Goal: Use online tool/utility: Utilize a website feature to perform a specific function

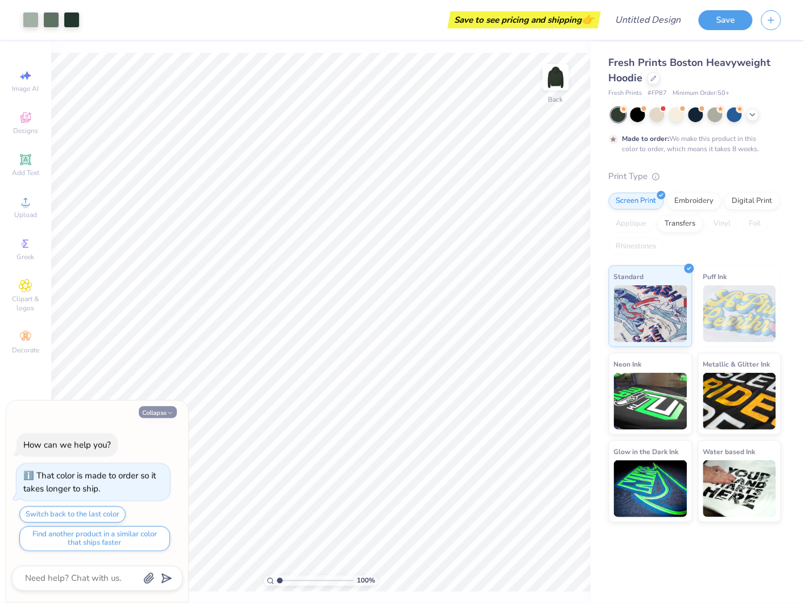
click at [168, 411] on icon "button" at bounding box center [170, 413] width 7 height 7
type textarea "x"
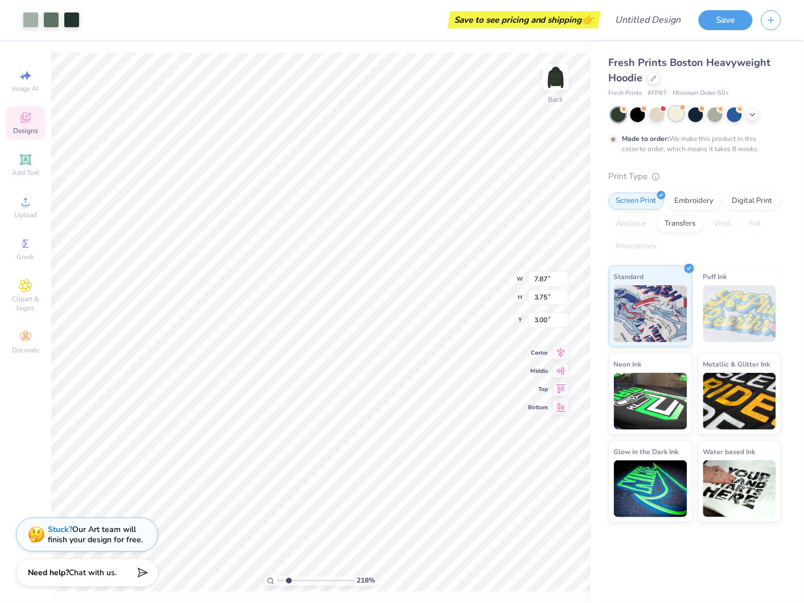
click at [676, 118] on div at bounding box center [676, 113] width 15 height 15
type input "2.18024480367167"
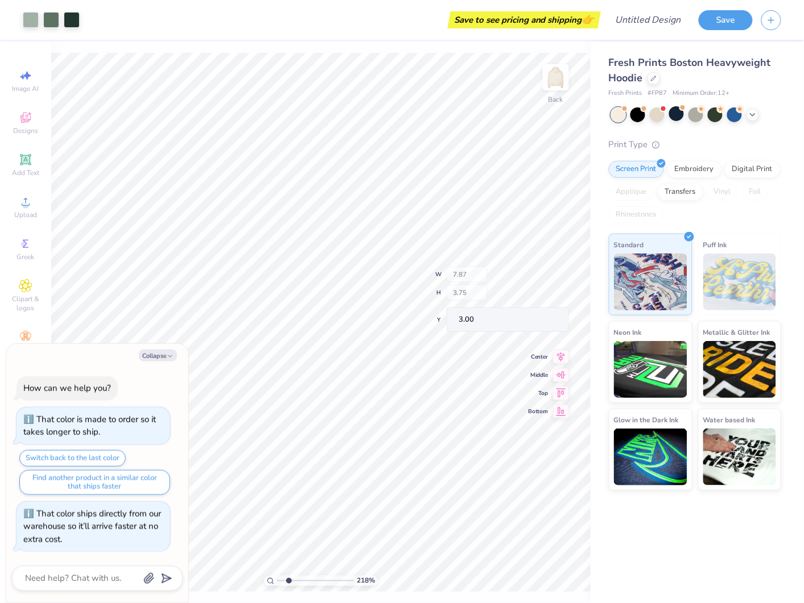
type textarea "x"
type input "2.18024480367167"
type textarea "x"
type input "2.18024480367167"
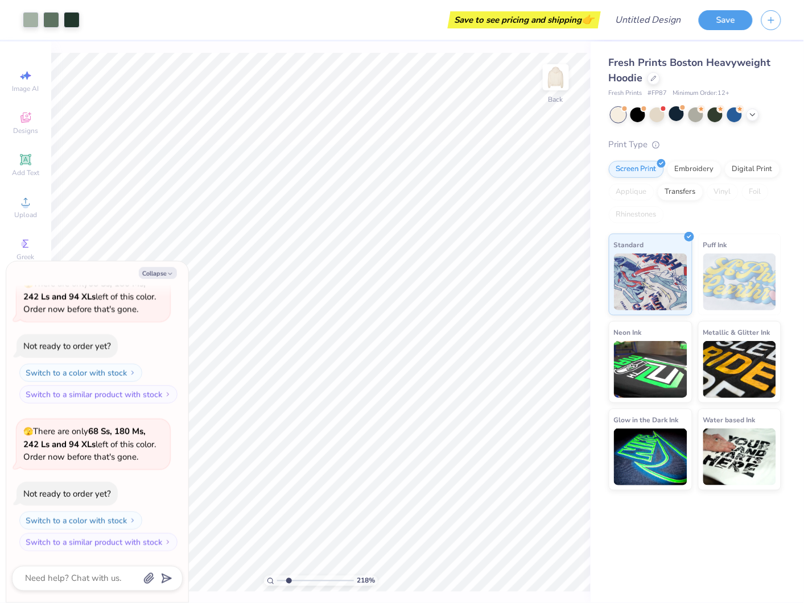
click at [161, 332] on body "Art colors Save to see pricing and shipping 👉 Design Title Save Image AI Design…" at bounding box center [402, 301] width 804 height 603
type textarea "x"
type input "2.18024480367167"
click at [167, 275] on icon "button" at bounding box center [170, 274] width 7 height 7
type textarea "x"
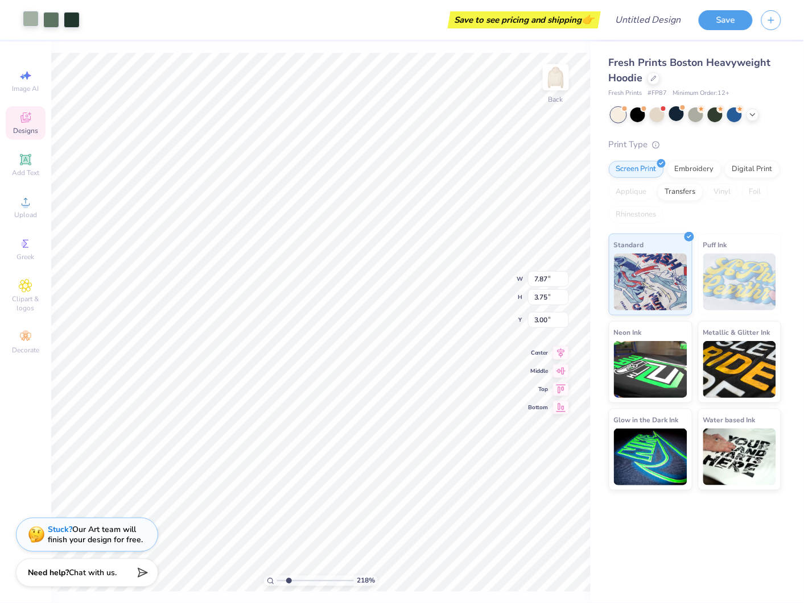
click at [32, 19] on div at bounding box center [31, 19] width 16 height 16
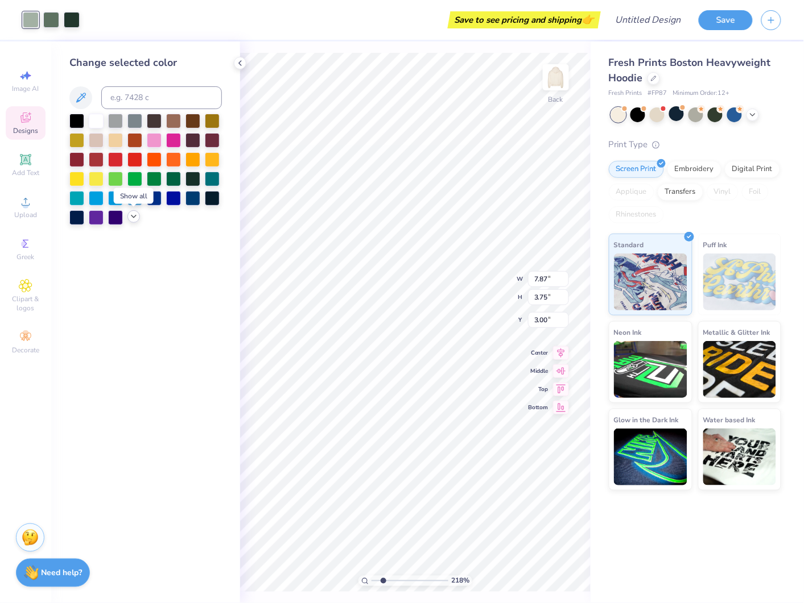
click at [130, 217] on icon at bounding box center [133, 216] width 9 height 9
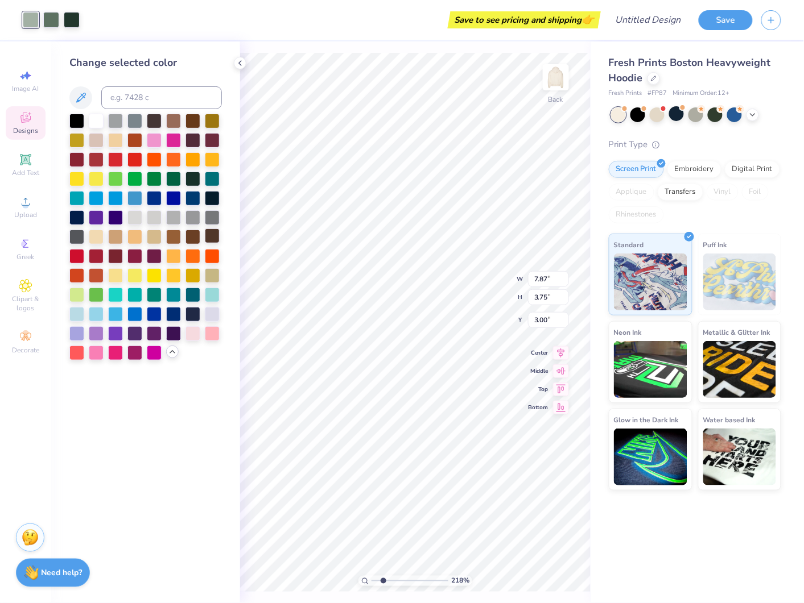
click at [214, 233] on div at bounding box center [212, 236] width 15 height 15
click at [153, 121] on div at bounding box center [154, 120] width 15 height 15
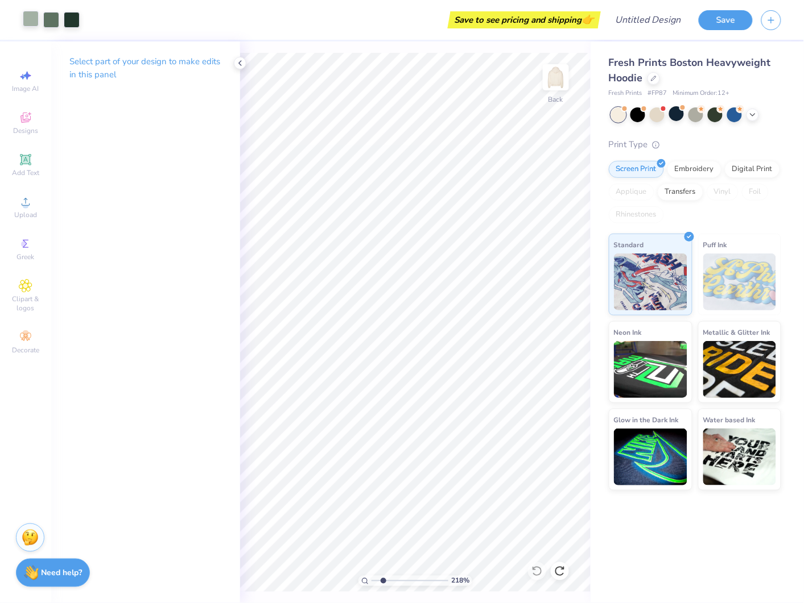
click at [26, 19] on div at bounding box center [31, 19] width 16 height 16
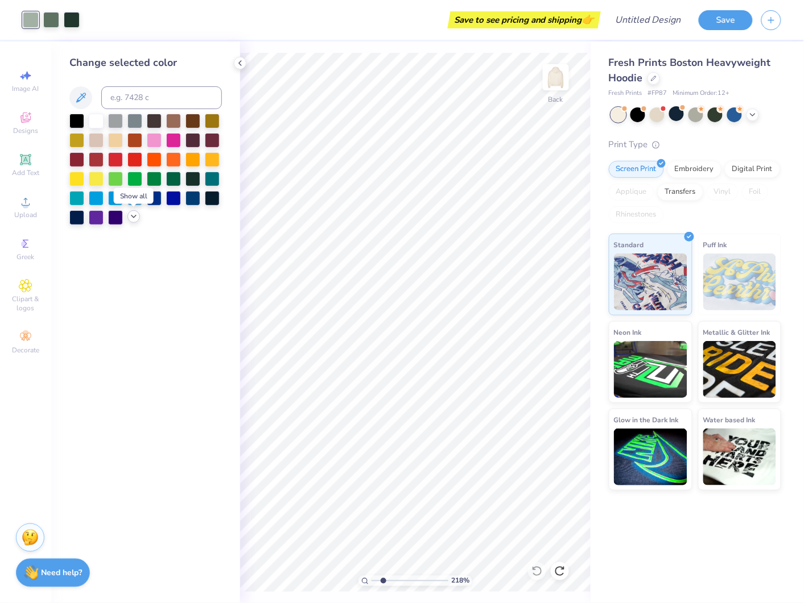
click at [137, 212] on icon at bounding box center [133, 216] width 9 height 9
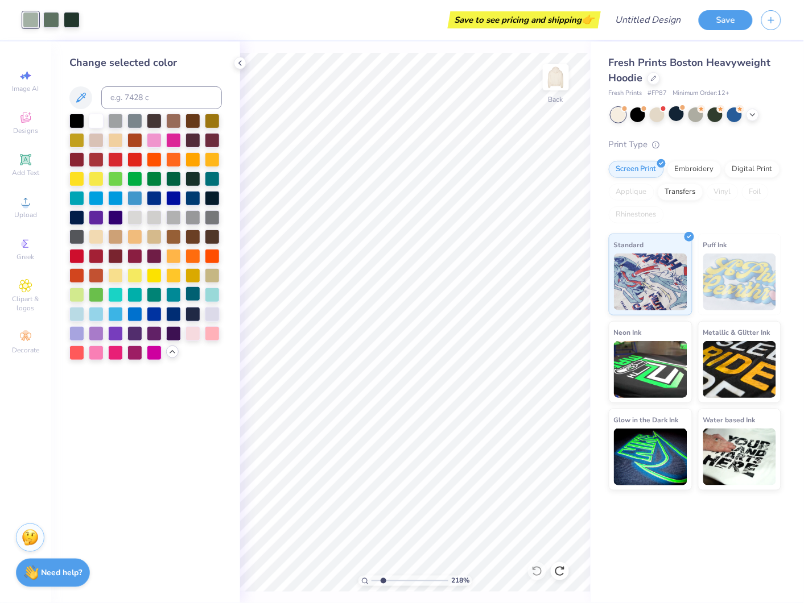
click at [192, 295] on div at bounding box center [192, 294] width 15 height 15
click at [214, 295] on div at bounding box center [212, 294] width 15 height 15
click at [193, 175] on div at bounding box center [192, 178] width 15 height 15
click at [59, 22] on div at bounding box center [51, 19] width 16 height 16
click at [177, 176] on div at bounding box center [173, 178] width 15 height 15
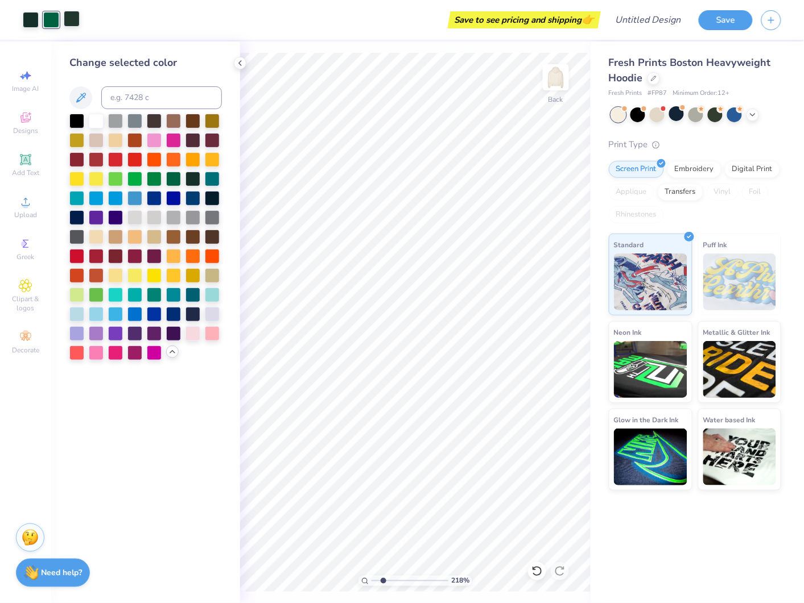
click at [77, 21] on div at bounding box center [72, 19] width 16 height 16
click at [80, 296] on div at bounding box center [76, 294] width 15 height 15
click at [213, 275] on div at bounding box center [212, 274] width 15 height 15
click at [53, 20] on div at bounding box center [51, 19] width 16 height 16
click at [193, 180] on div at bounding box center [192, 178] width 15 height 15
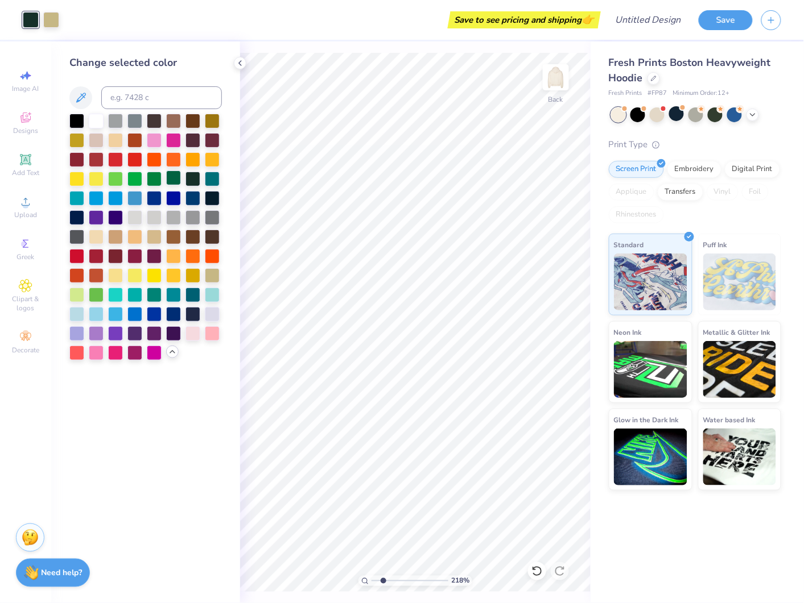
click at [169, 179] on div at bounding box center [173, 178] width 15 height 15
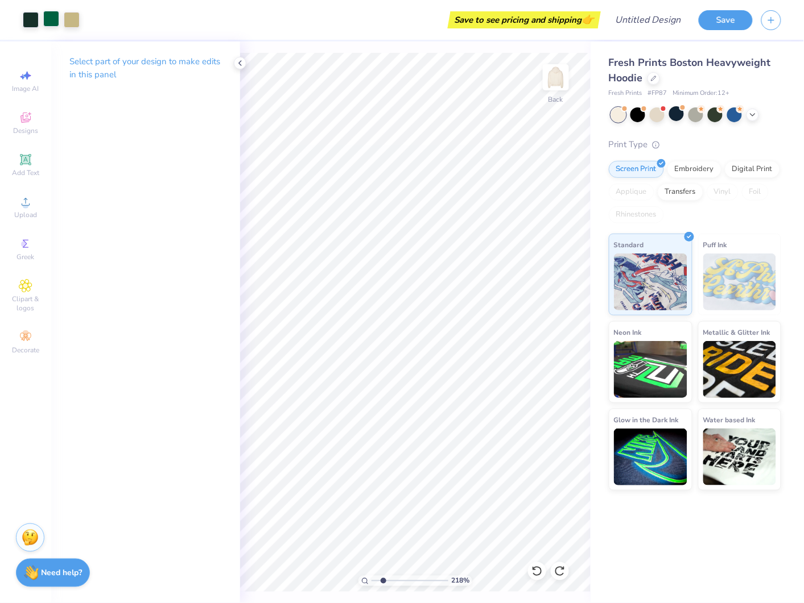
click at [53, 23] on div at bounding box center [51, 19] width 16 height 16
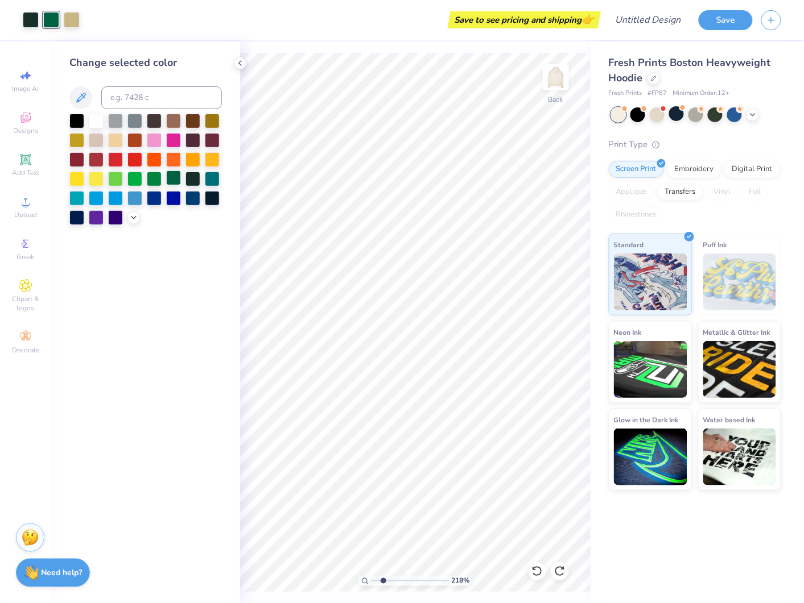
click at [173, 176] on div at bounding box center [173, 178] width 15 height 15
click at [134, 221] on icon at bounding box center [133, 216] width 9 height 9
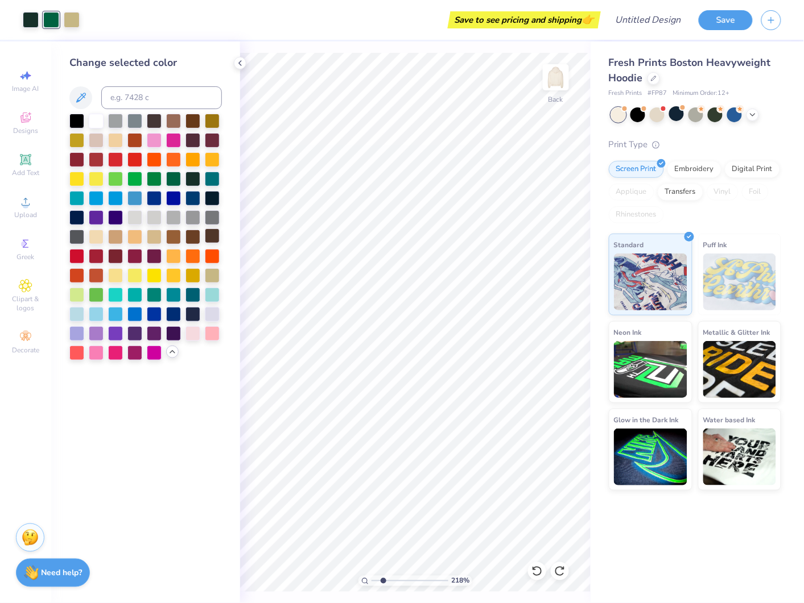
click at [211, 233] on div at bounding box center [212, 236] width 15 height 15
click at [136, 179] on div at bounding box center [134, 178] width 15 height 15
click at [151, 177] on div at bounding box center [154, 178] width 15 height 15
click at [117, 143] on div at bounding box center [115, 139] width 15 height 15
click at [151, 122] on div at bounding box center [154, 120] width 15 height 15
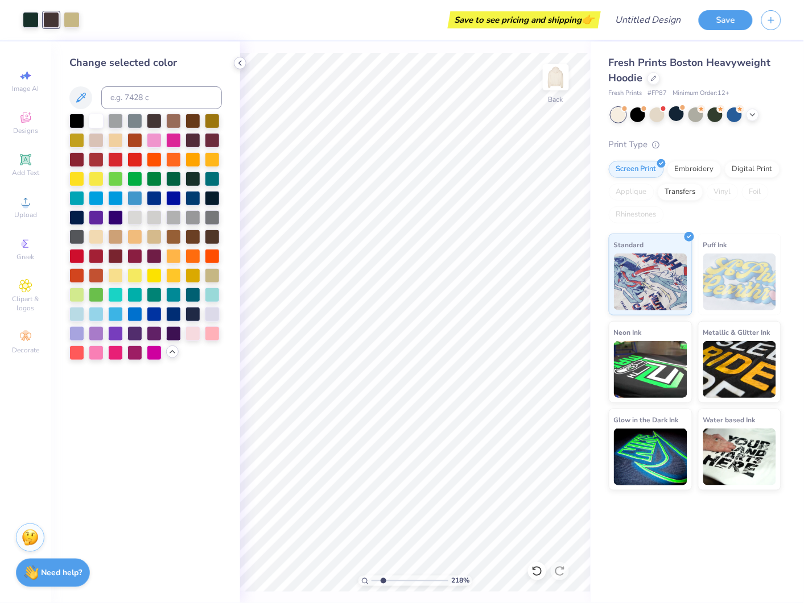
click at [237, 64] on icon at bounding box center [239, 63] width 9 height 9
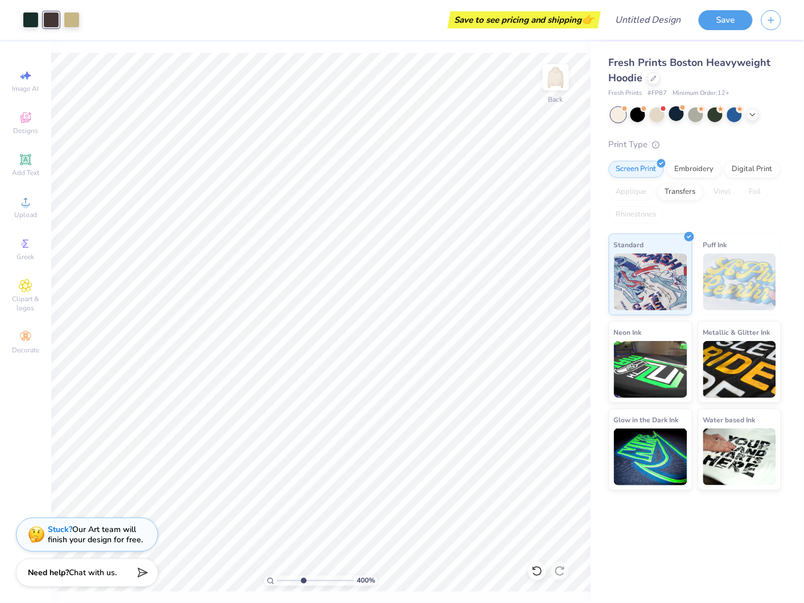
type input "4"
click at [303, 579] on input "range" at bounding box center [315, 581] width 77 height 10
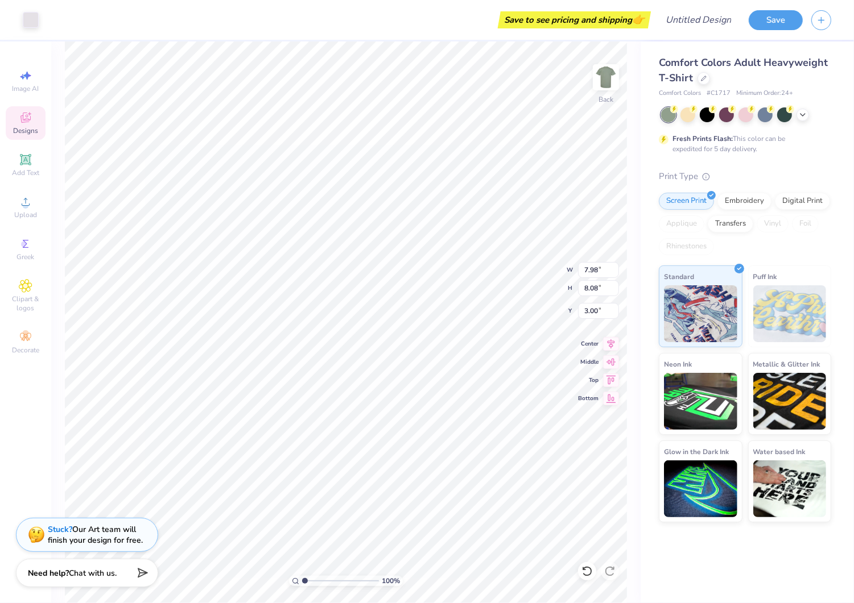
type input "7.98"
type input "8.08"
type input "3.76"
click at [36, 20] on div at bounding box center [31, 19] width 16 height 16
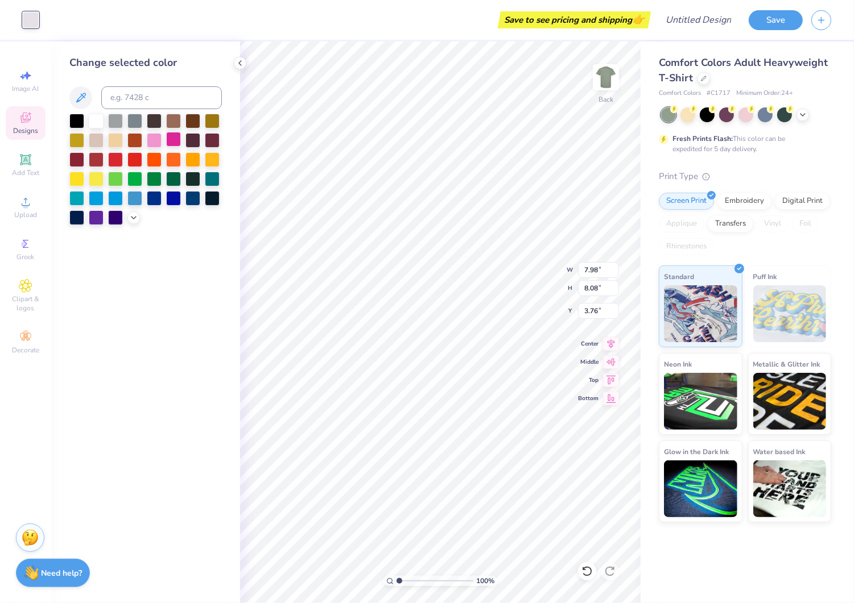
click at [173, 139] on div at bounding box center [173, 139] width 15 height 15
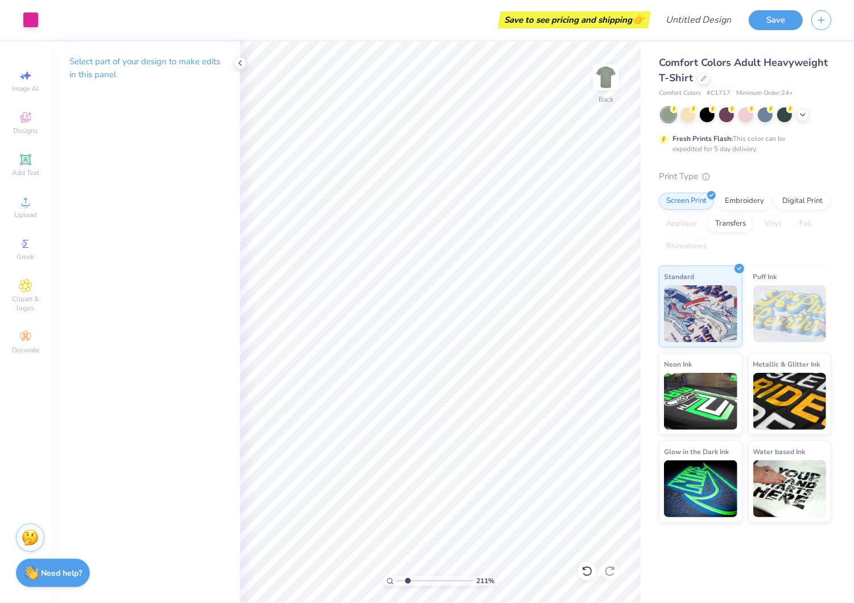
type input "2.11"
click at [408, 580] on input "range" at bounding box center [434, 581] width 77 height 10
click at [30, 20] on div at bounding box center [31, 19] width 16 height 16
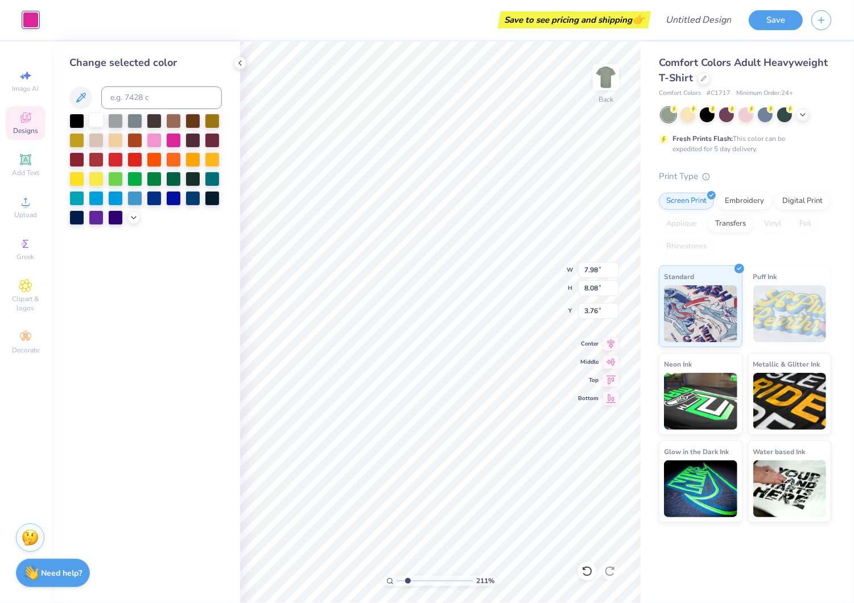
click at [97, 118] on div at bounding box center [96, 120] width 15 height 15
